Goal: Check status: Check status

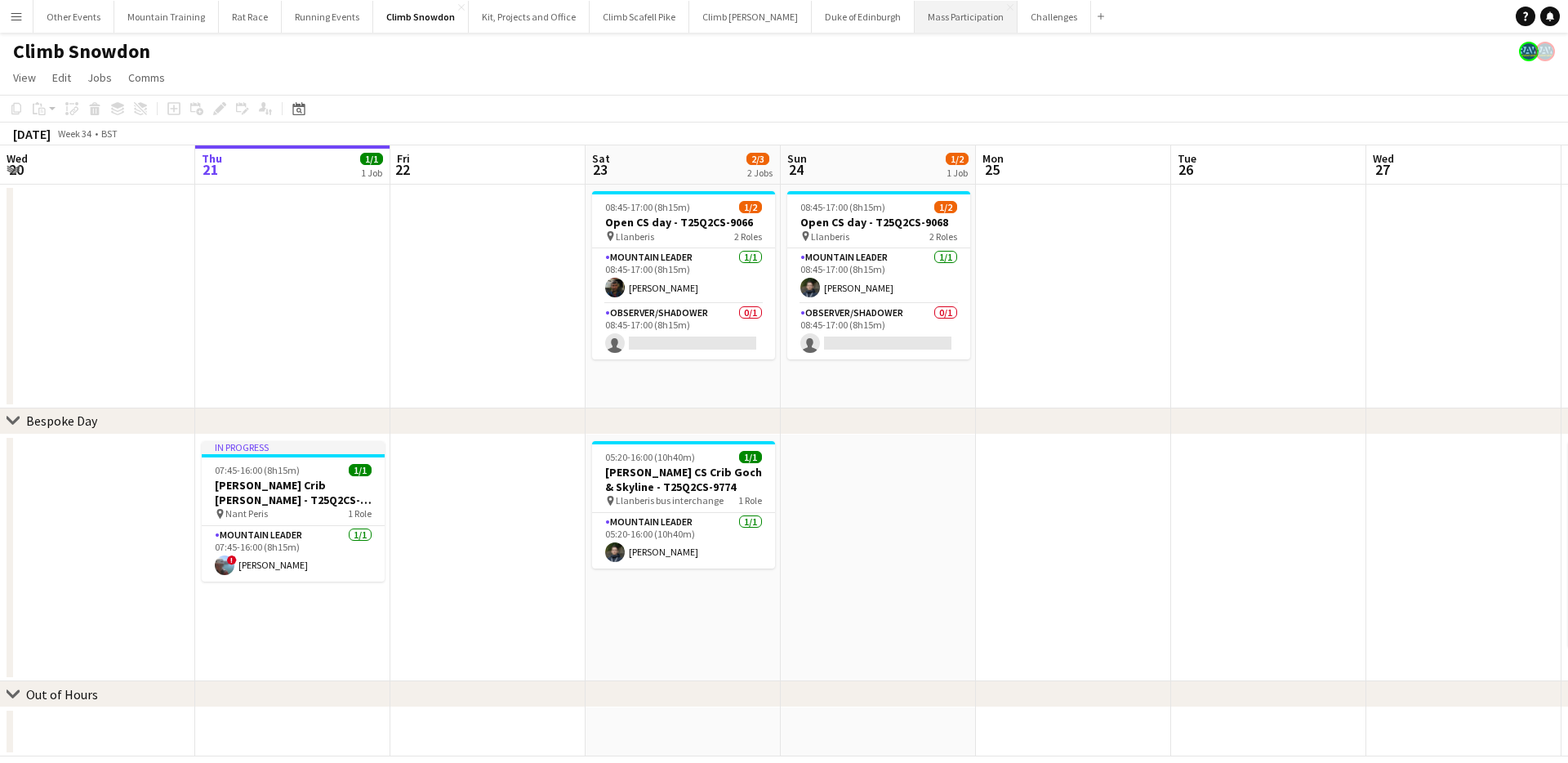
click at [915, 20] on button "Mass Participation Close" at bounding box center [966, 17] width 103 height 32
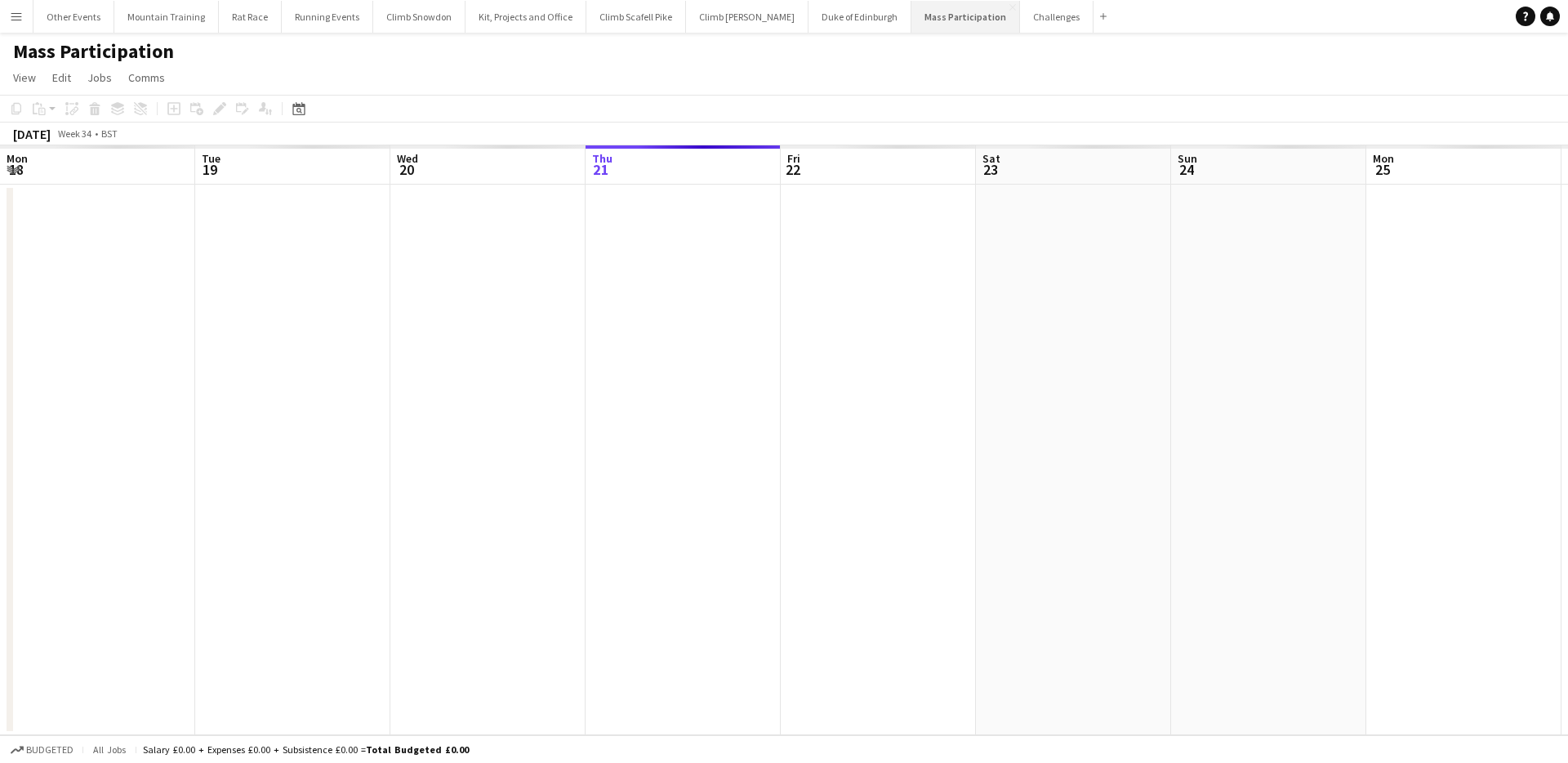
scroll to position [0, 390]
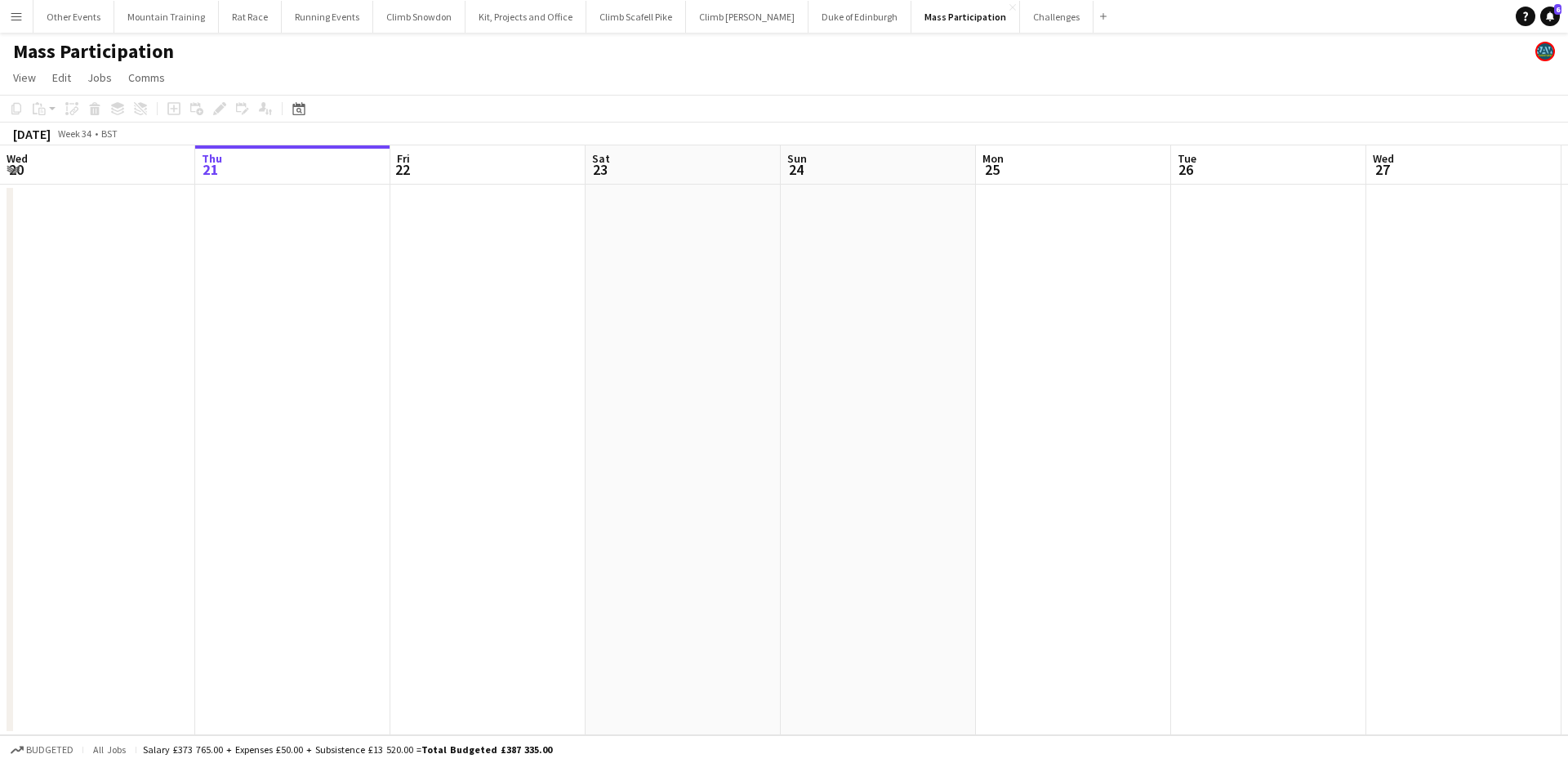
click at [309, 112] on div "Date picker AUG 2025 AUG 2025 Monday M Tuesday T Wednesday W Thursday T Friday …" at bounding box center [294, 108] width 37 height 20
click at [305, 114] on div "Date picker" at bounding box center [299, 108] width 20 height 20
click at [427, 163] on span "Next month" at bounding box center [431, 165] width 32 height 32
click at [404, 270] on span "13" at bounding box center [410, 270] width 20 height 20
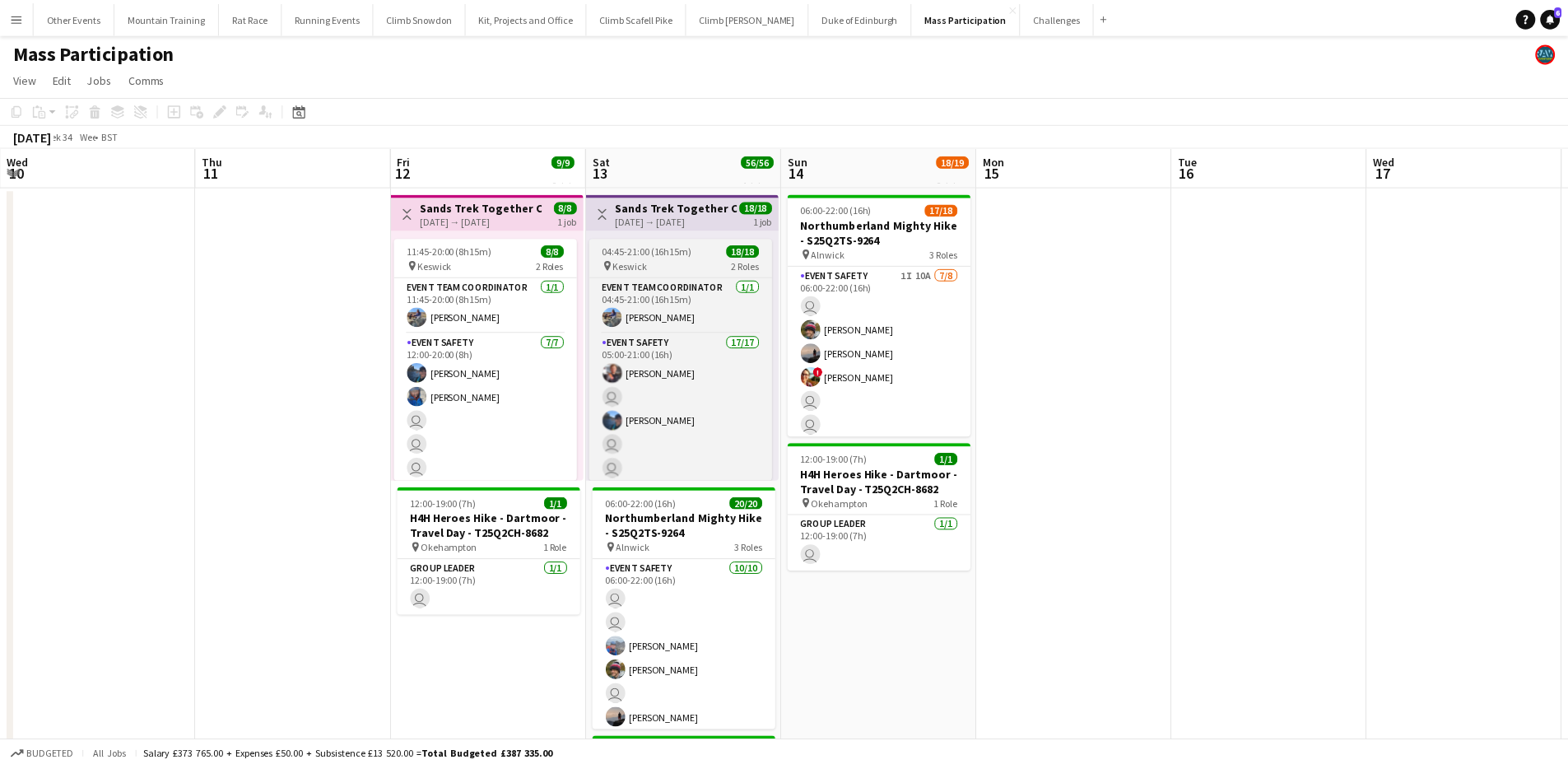
scroll to position [0, 567]
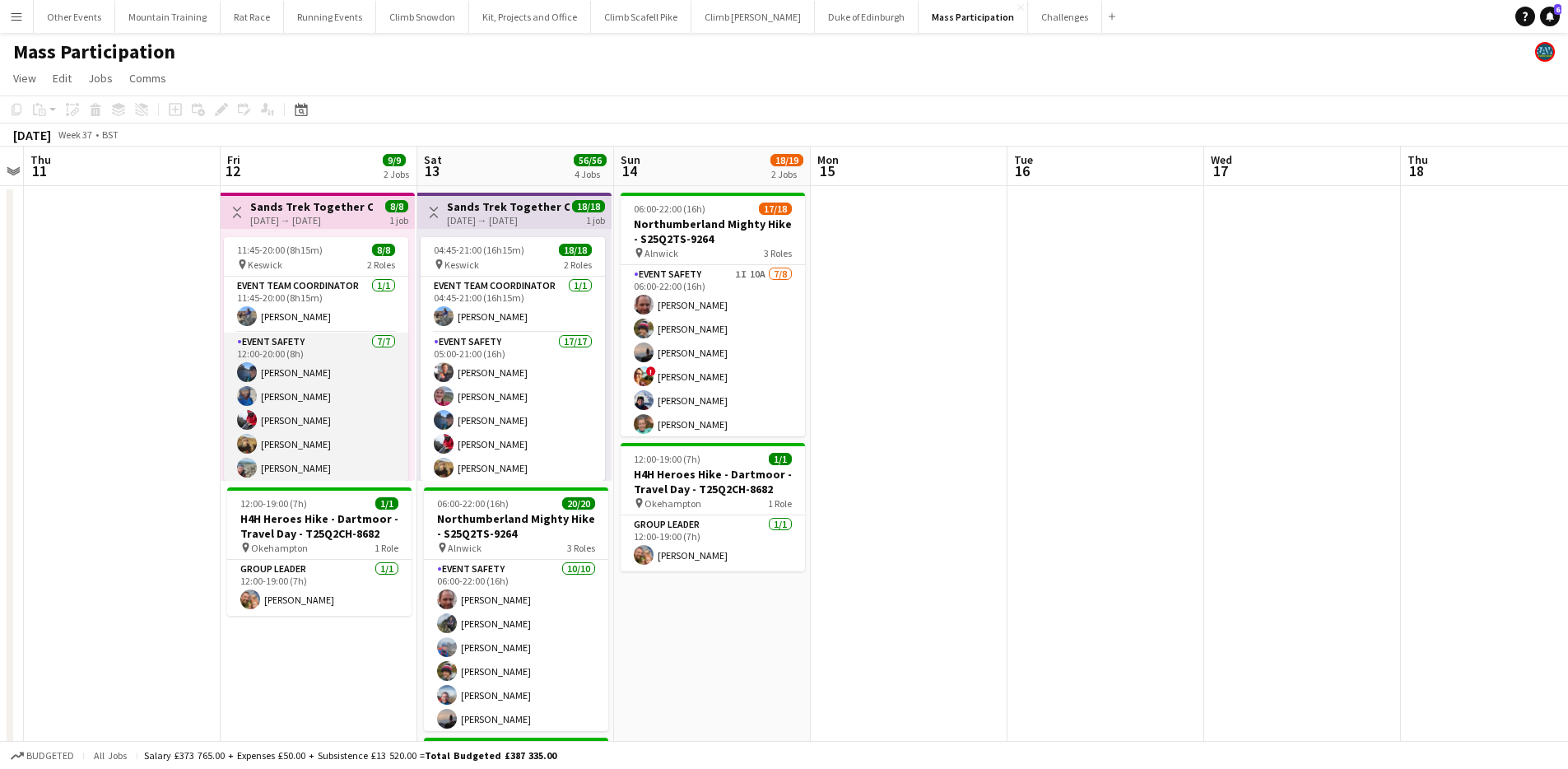
click at [336, 394] on app-card-role "Event Safety 7/7 12:00-20:00 (8h) Erin McLeod Rebecca Watts Tom Newberry Leon P…" at bounding box center [316, 432] width 184 height 199
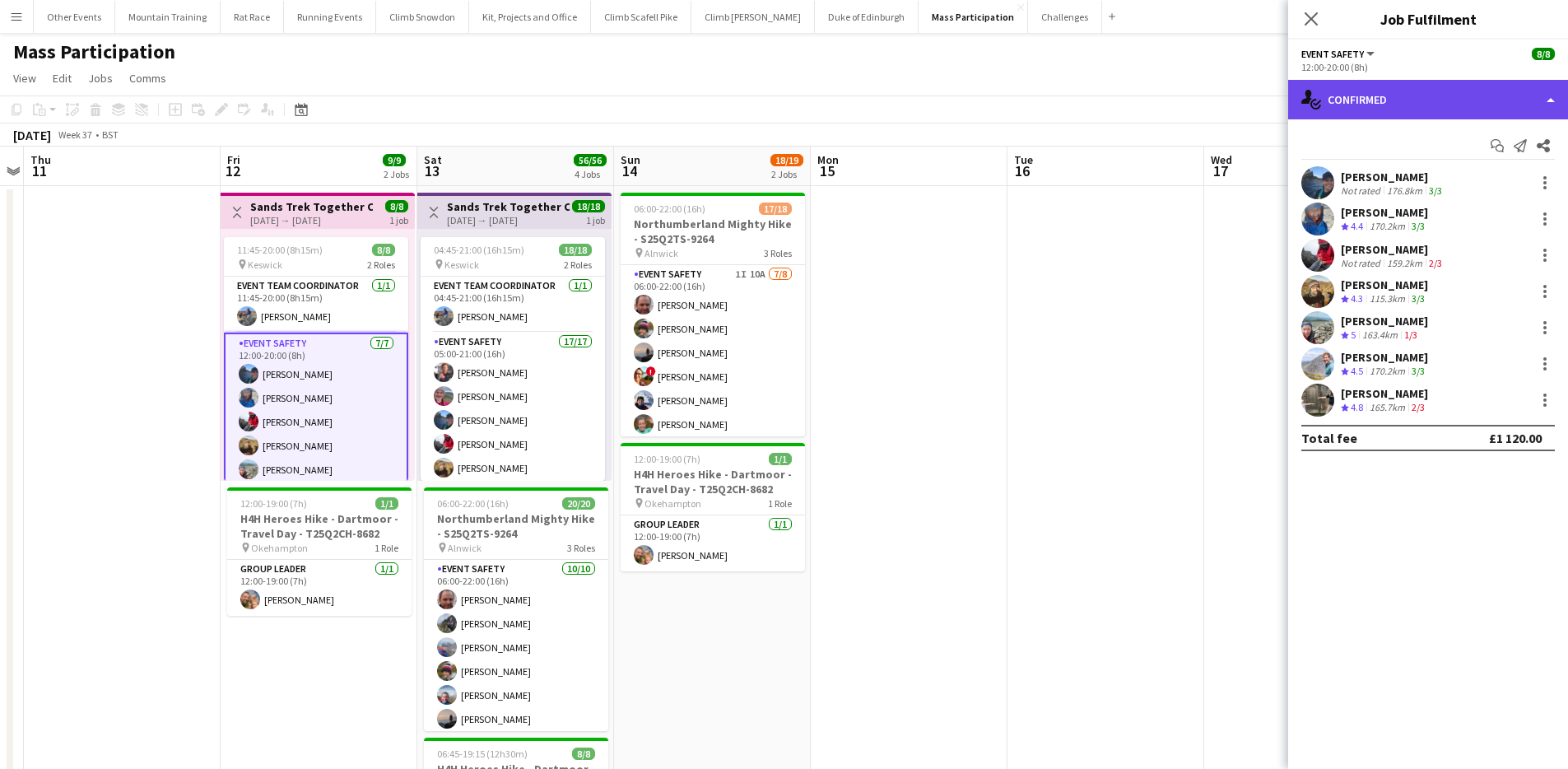
click at [1435, 84] on div "single-neutral-actions-check-2 Confirmed" at bounding box center [1428, 100] width 280 height 40
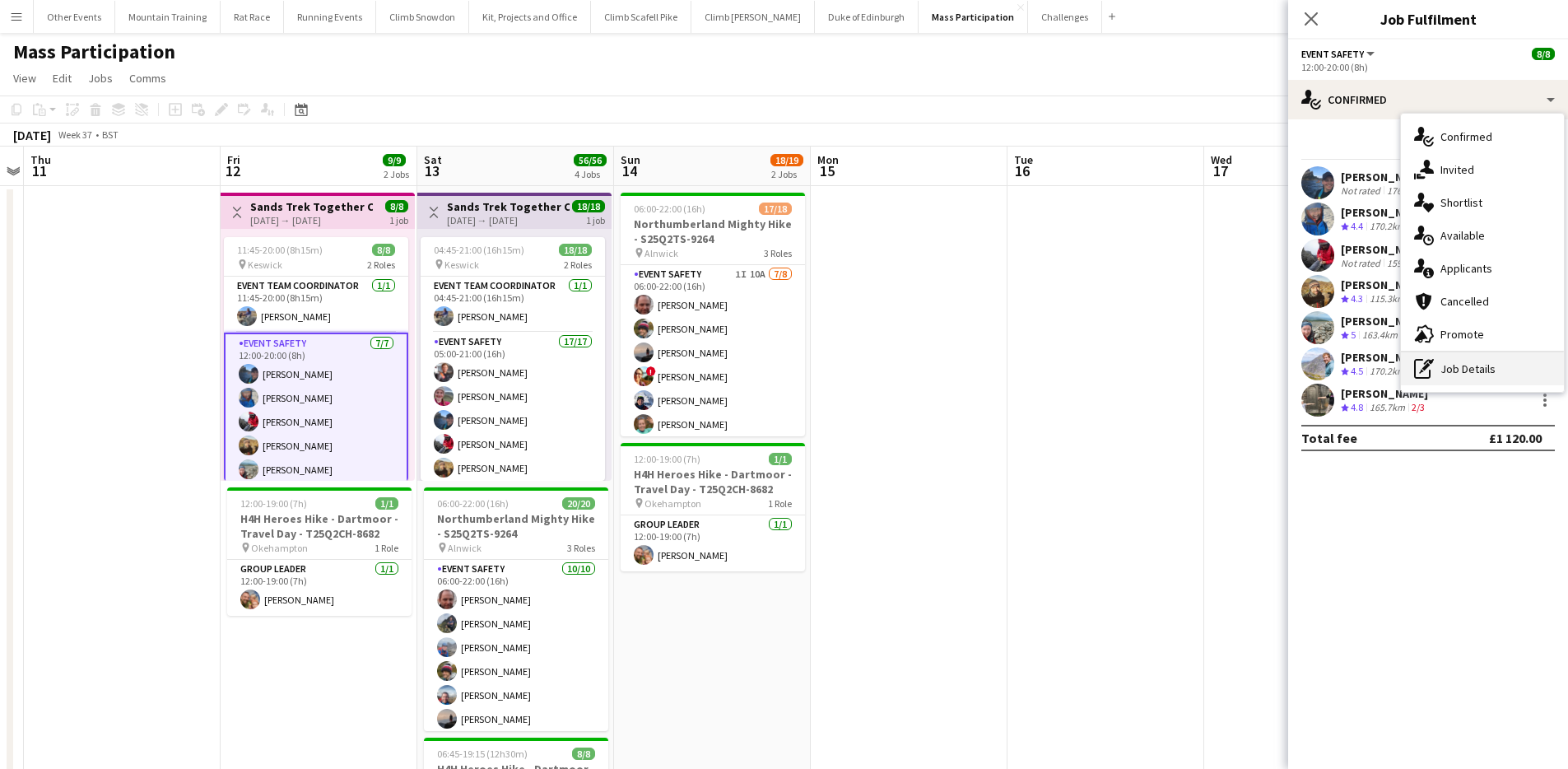
click at [1484, 362] on div "pen-write Job Details" at bounding box center [1482, 369] width 163 height 32
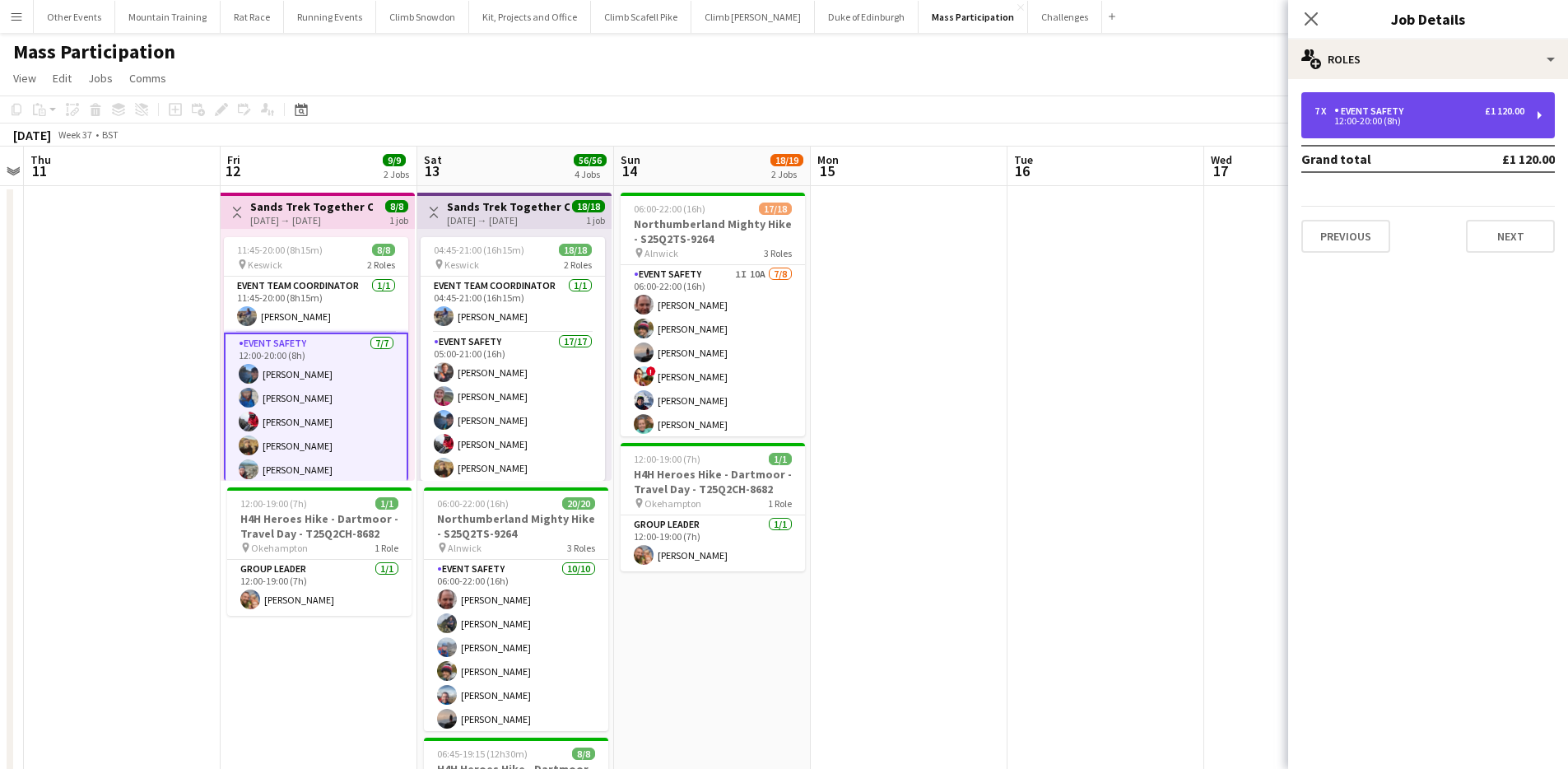
click at [1399, 124] on div "12:00-20:00 (8h)" at bounding box center [1419, 121] width 210 height 8
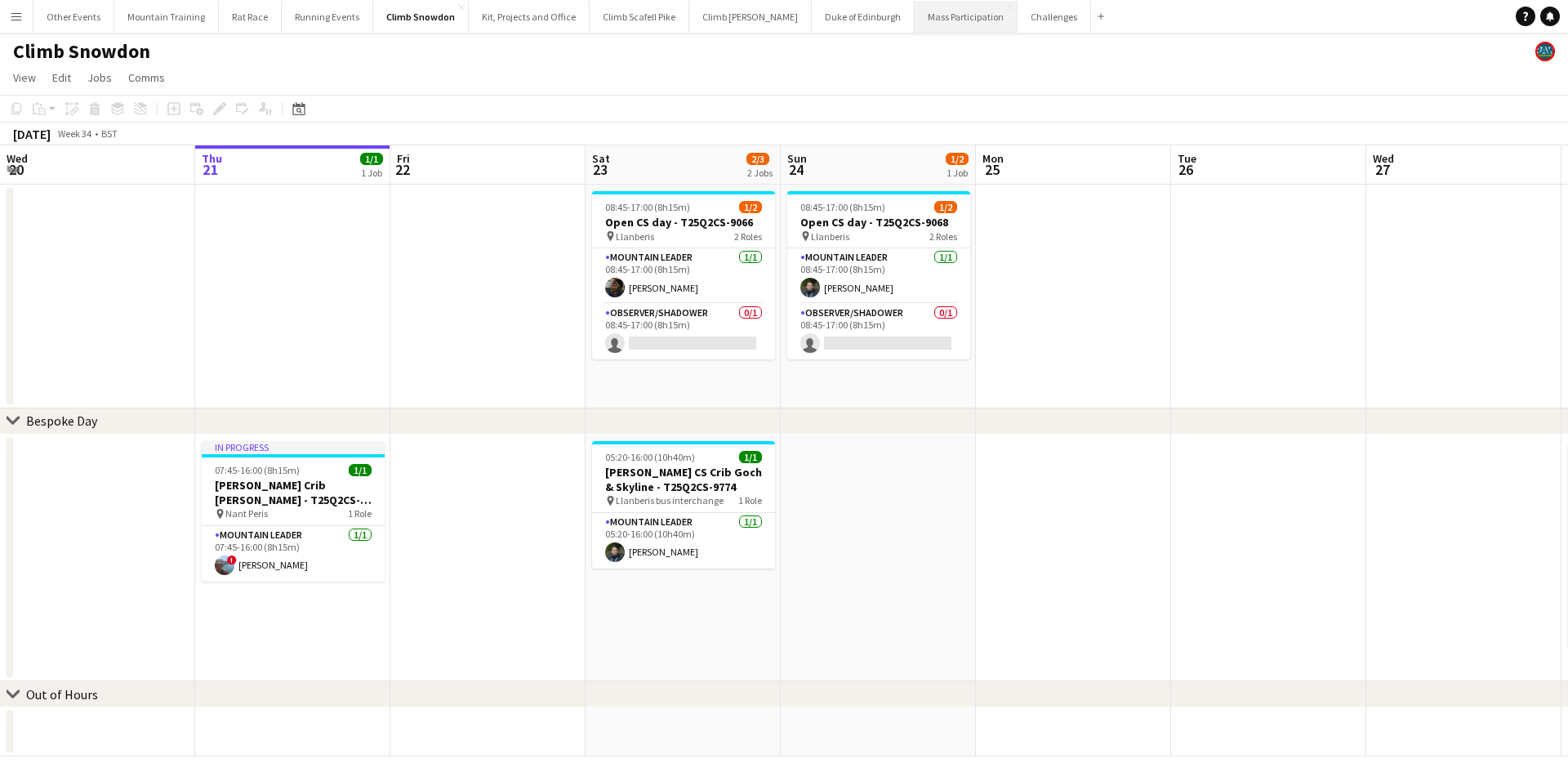
click at [915, 11] on button "Mass Participation Close" at bounding box center [966, 17] width 103 height 32
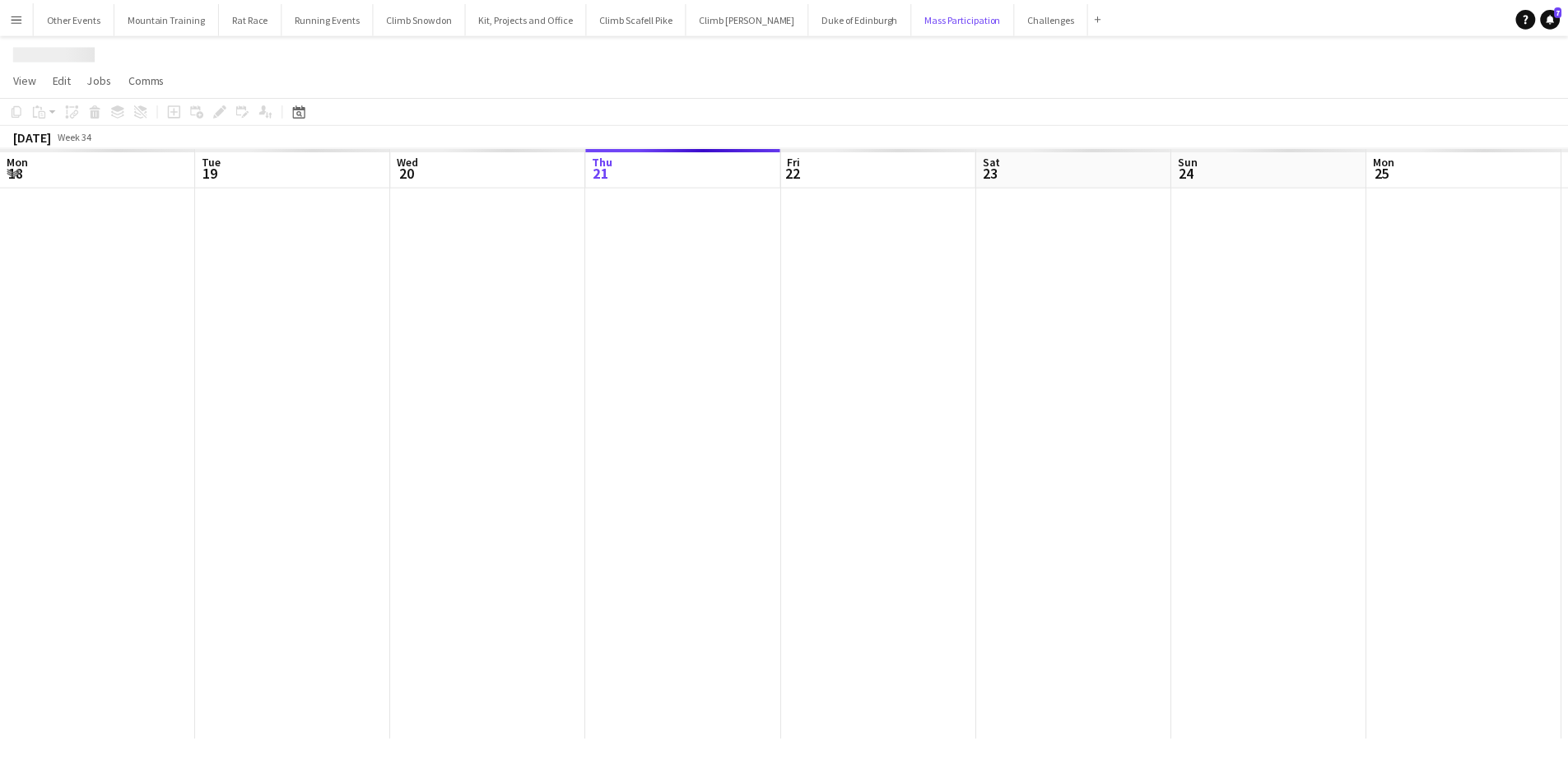
scroll to position [0, 393]
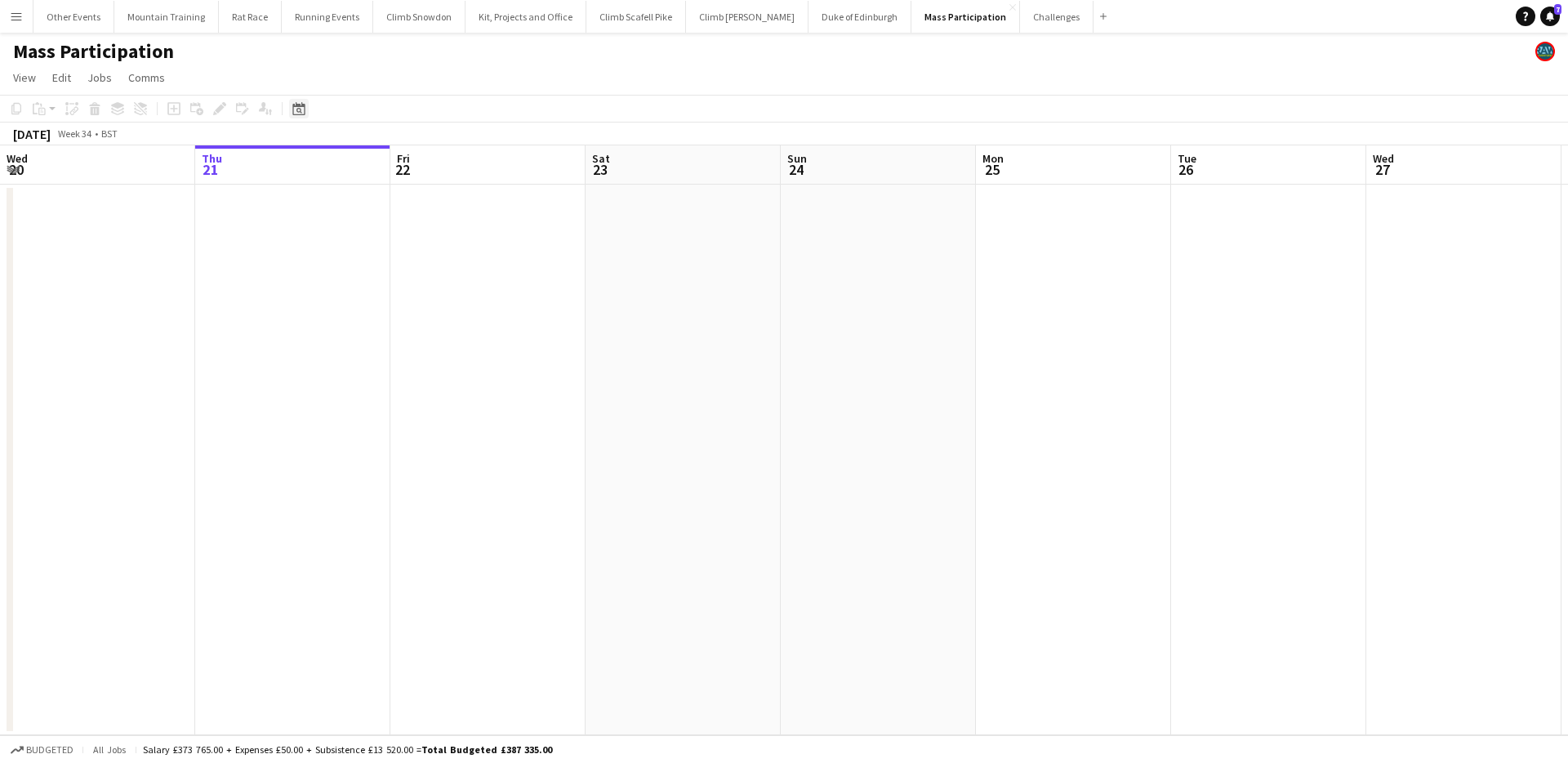
click at [300, 107] on icon "Date picker" at bounding box center [299, 108] width 13 height 13
click at [422, 165] on span "Next month" at bounding box center [431, 165] width 32 height 32
click at [410, 271] on span "13" at bounding box center [410, 270] width 20 height 20
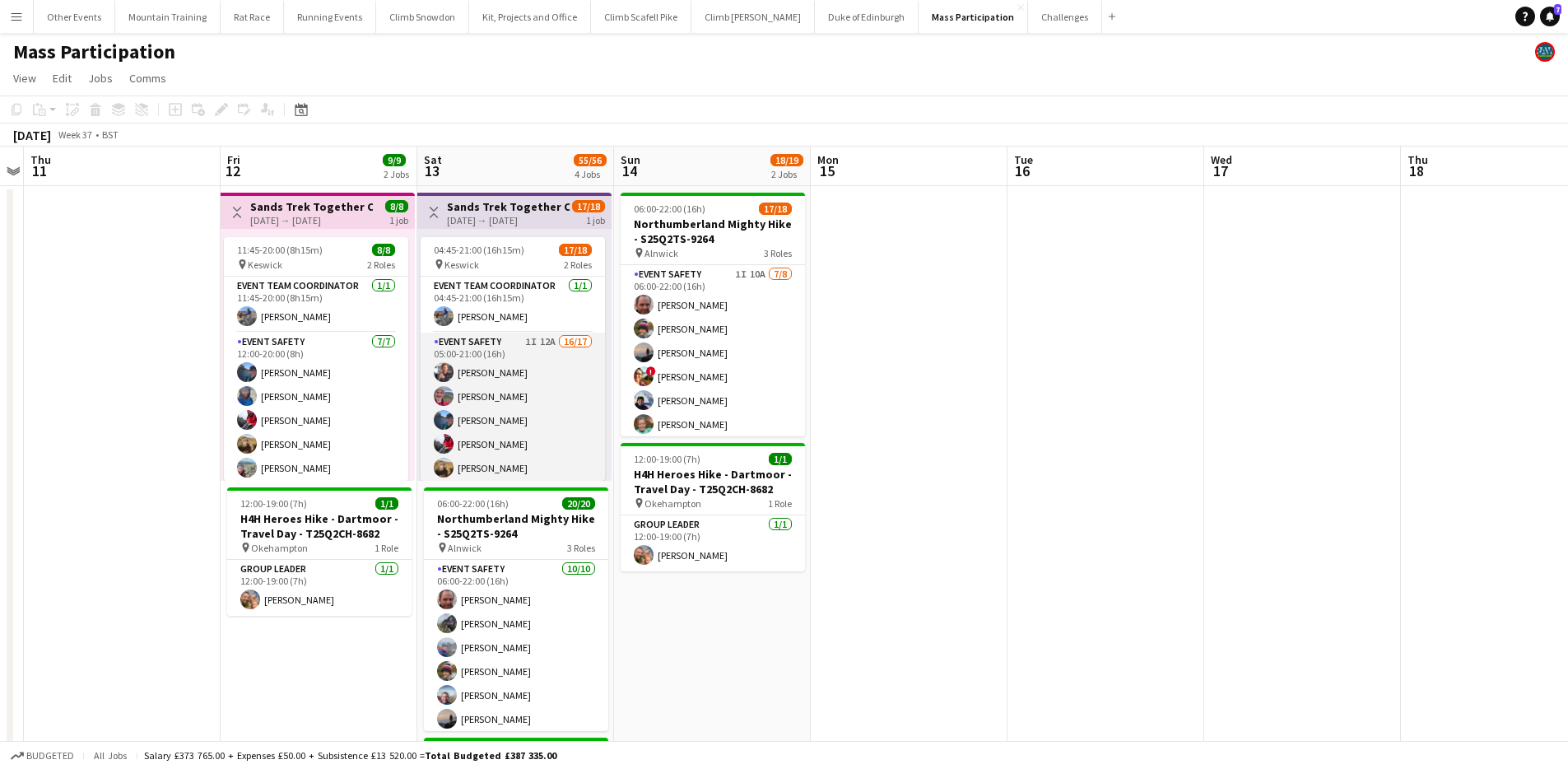
click at [494, 404] on app-card-role "Event Safety 1I 12A 16/17 05:00-21:00 (16h) [PERSON_NAME] [PERSON_NAME] [PERSON…" at bounding box center [512, 551] width 184 height 438
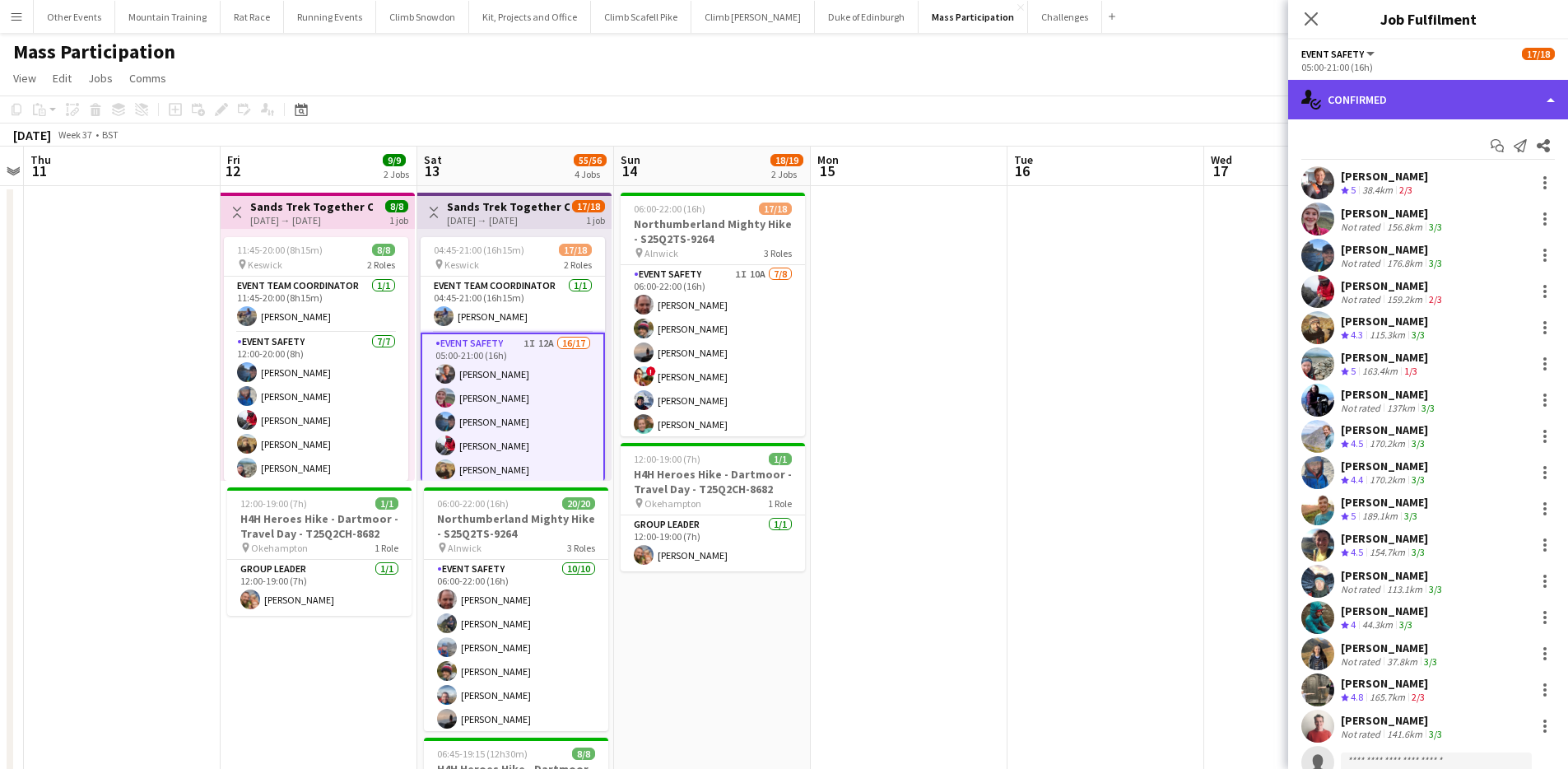
click at [1489, 100] on div "single-neutral-actions-check-2 Confirmed" at bounding box center [1428, 100] width 280 height 40
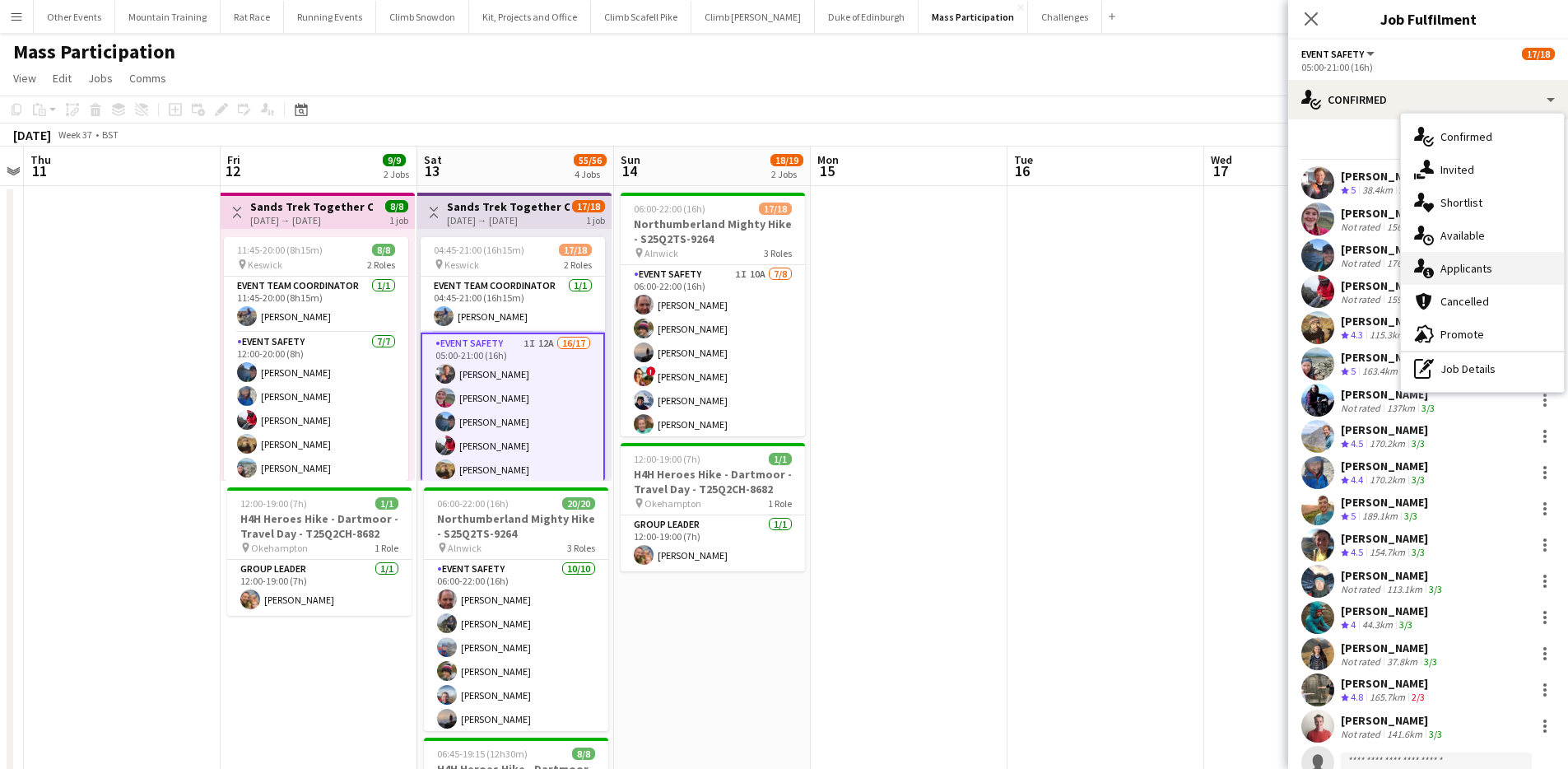
click at [1473, 263] on div "single-neutral-actions-information Applicants" at bounding box center [1482, 268] width 163 height 32
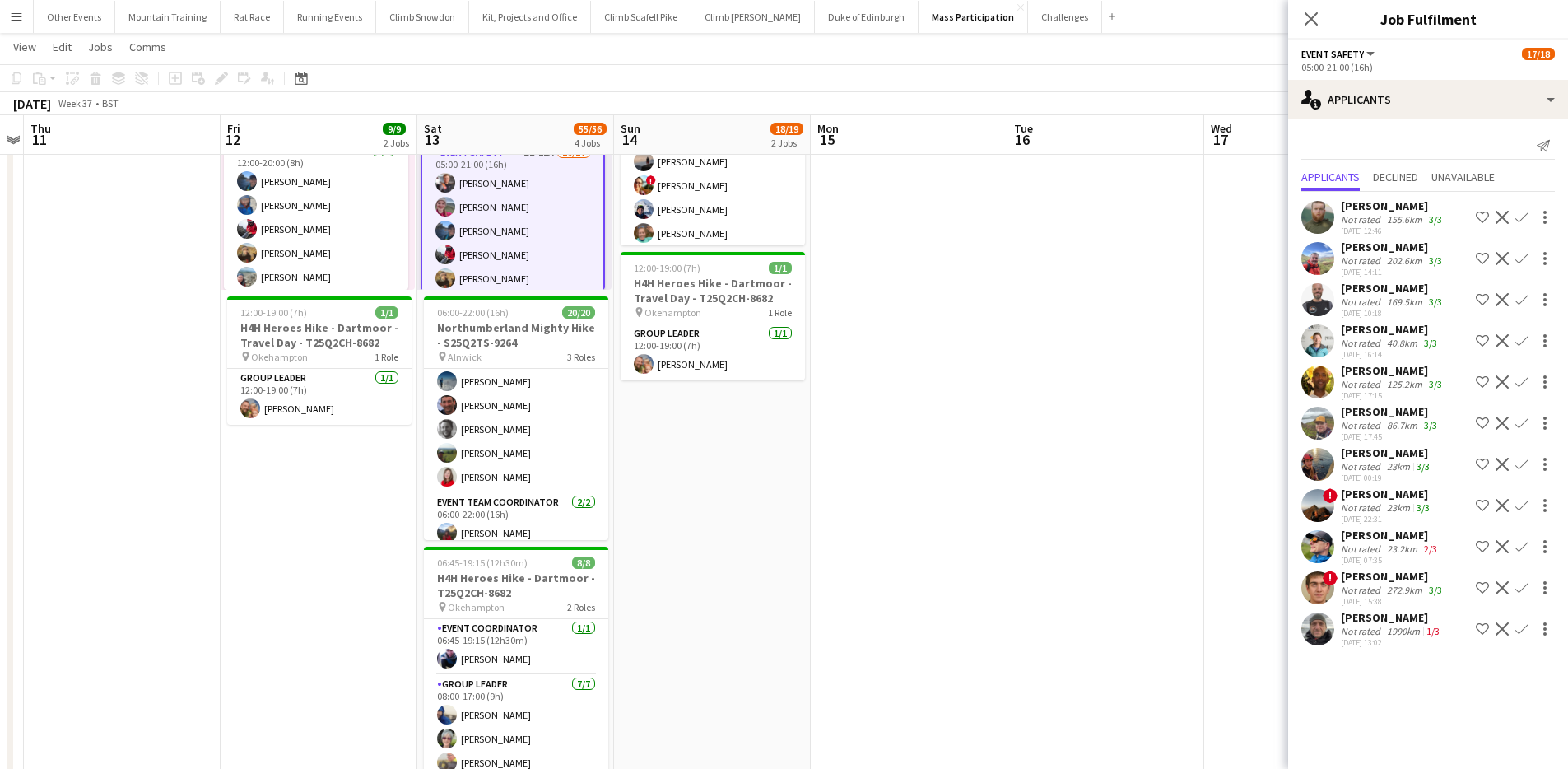
scroll to position [403, 0]
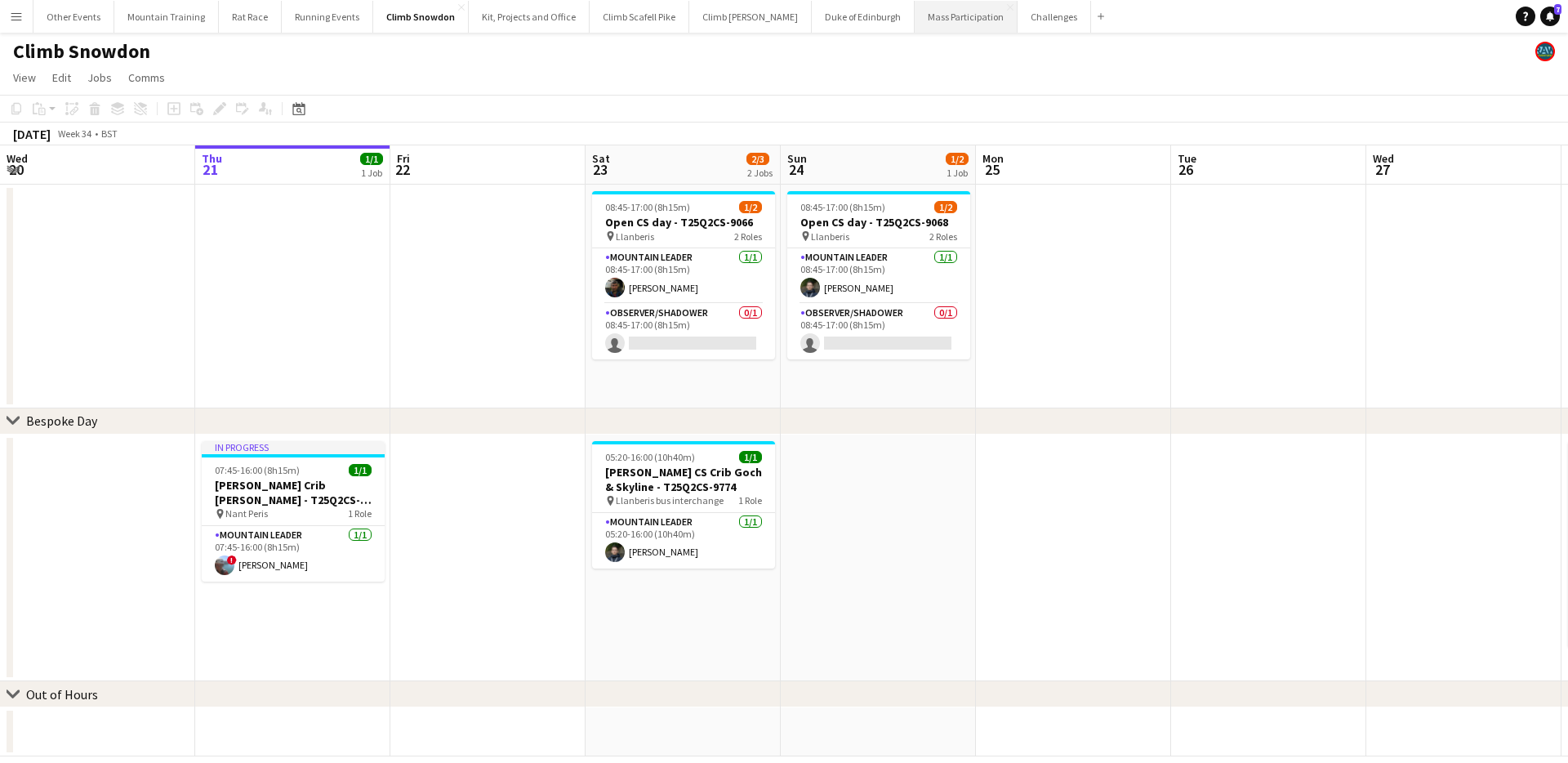
click at [915, 19] on button "Mass Participation Close" at bounding box center [966, 17] width 103 height 32
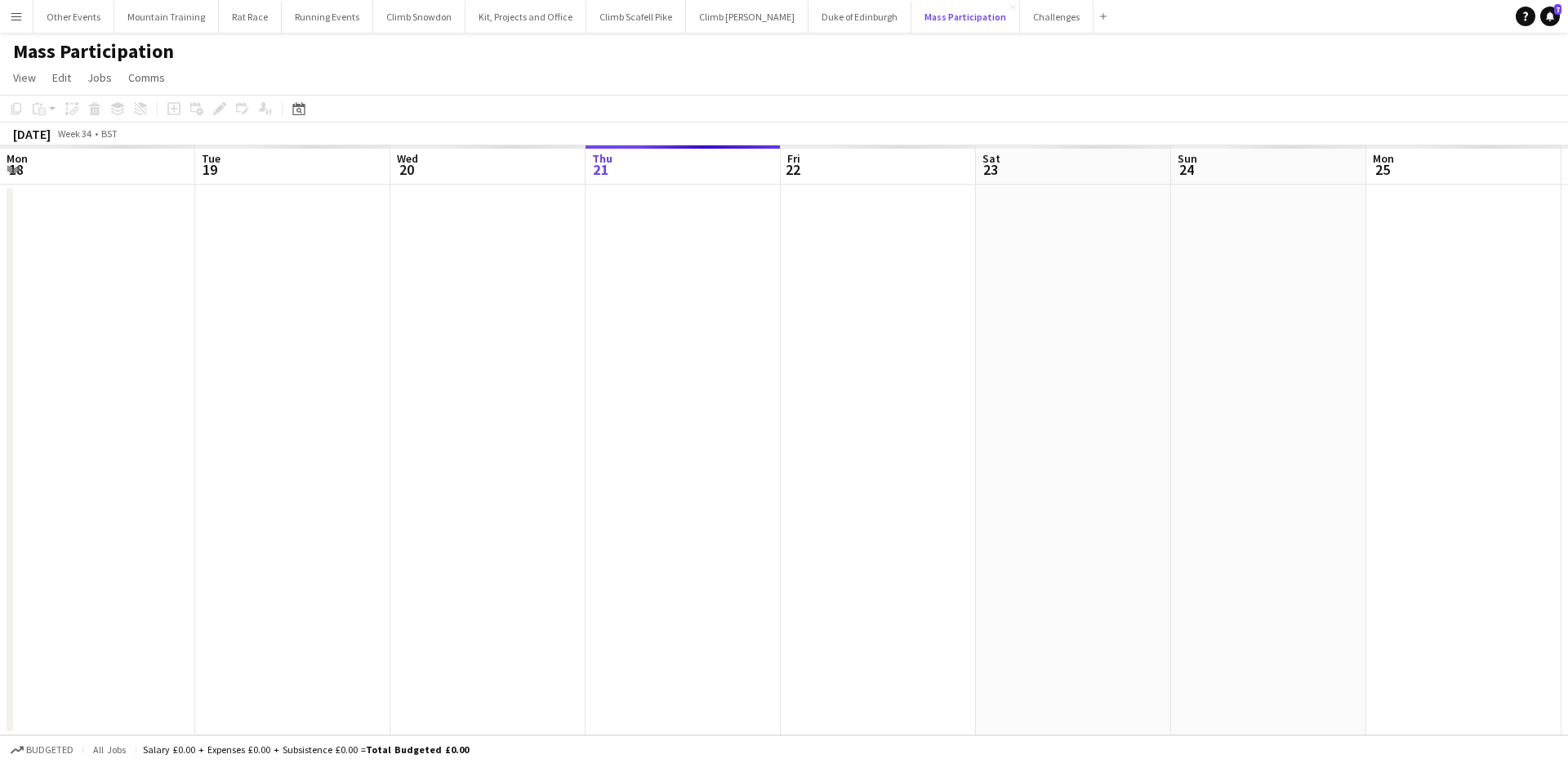
scroll to position [0, 390]
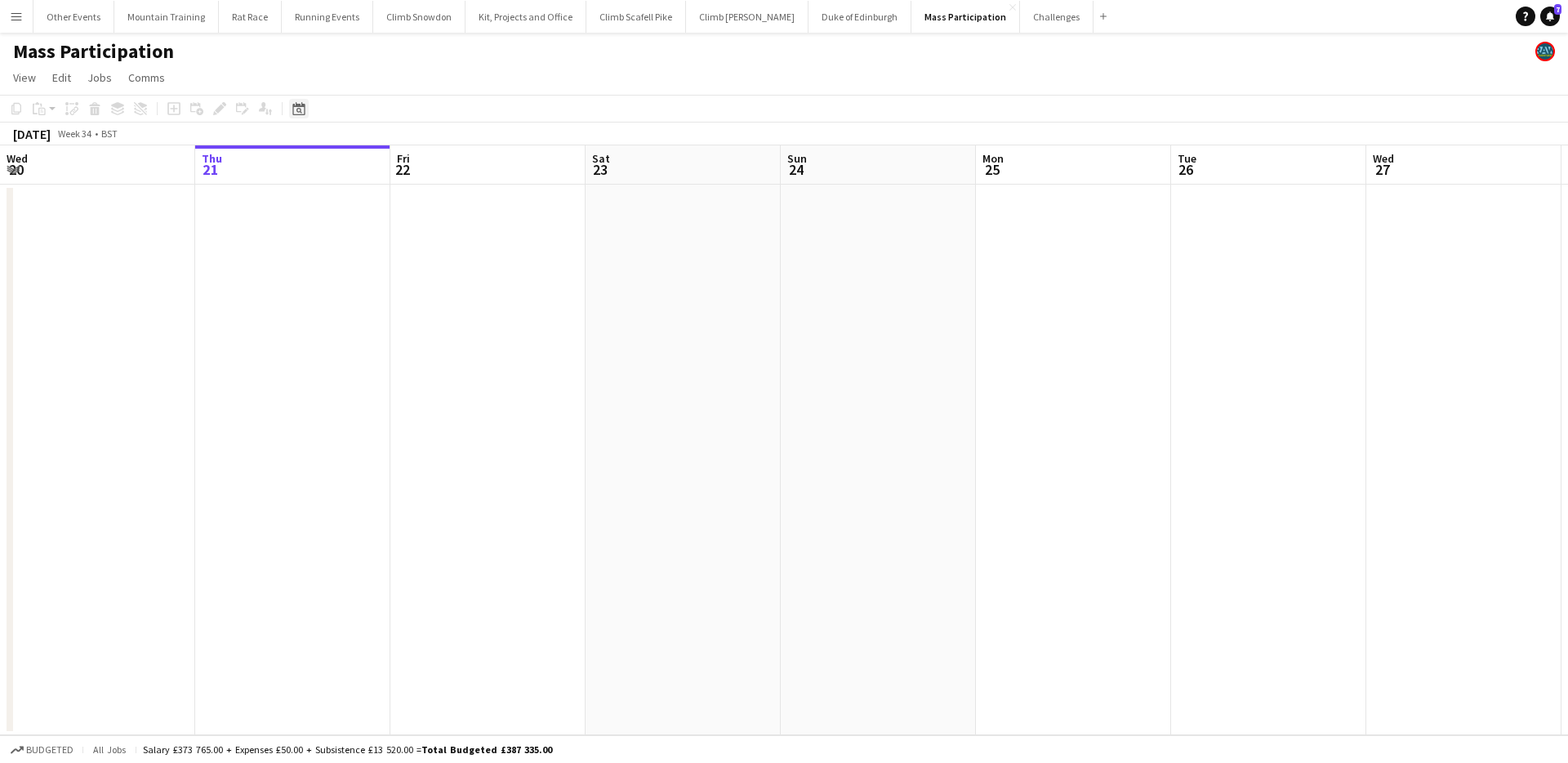
click at [297, 111] on icon at bounding box center [299, 110] width 5 height 5
click at [430, 167] on span "Next month" at bounding box center [431, 165] width 32 height 32
click at [410, 271] on span "13" at bounding box center [410, 270] width 20 height 20
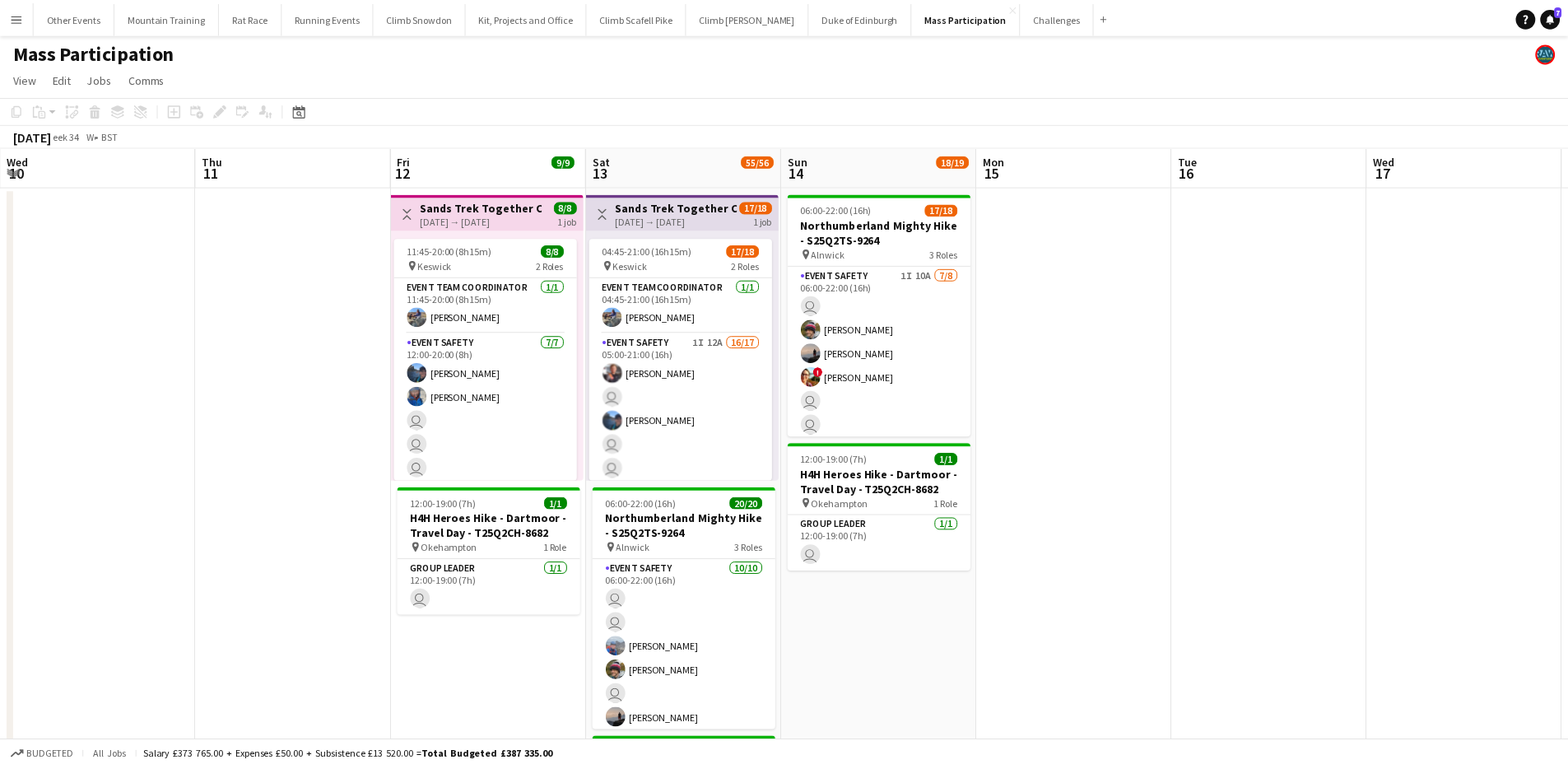
scroll to position [0, 567]
